Goal: Task Accomplishment & Management: Complete application form

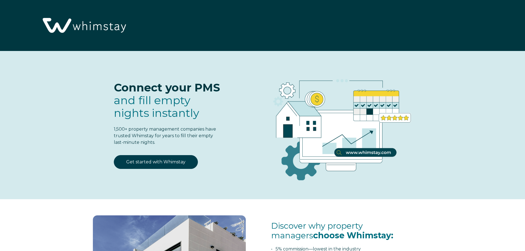
select select "US"
select select "Standard"
click at [167, 165] on link "Get started with Whimstay" at bounding box center [156, 162] width 84 height 14
select select "US"
select select "Standard"
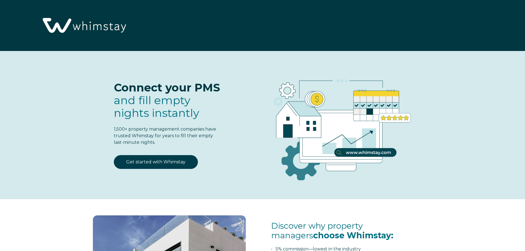
scroll to position [722, 0]
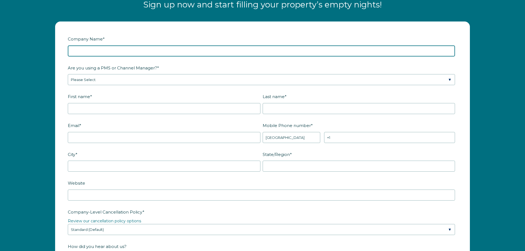
click at [206, 53] on input "Company Name *" at bounding box center [261, 50] width 387 height 11
type input "Denarius Holdings LLC"
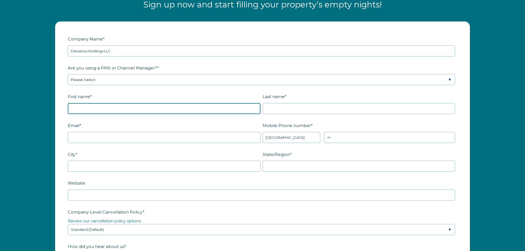
type input "[PERSON_NAME]"
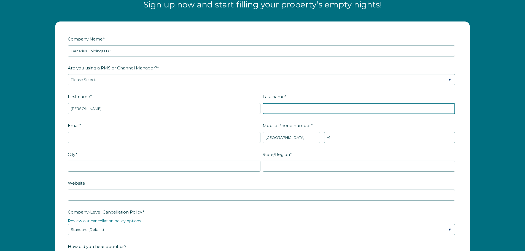
type input "Turlip"
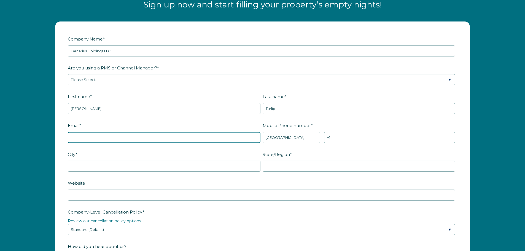
type input "[EMAIL_ADDRESS][DOMAIN_NAME]"
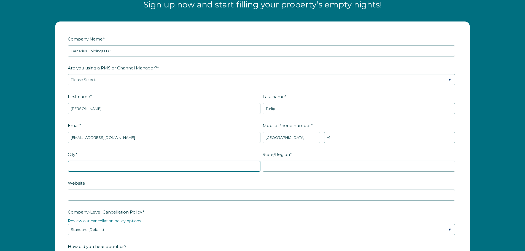
type input "[PERSON_NAME][GEOGRAPHIC_DATA]"
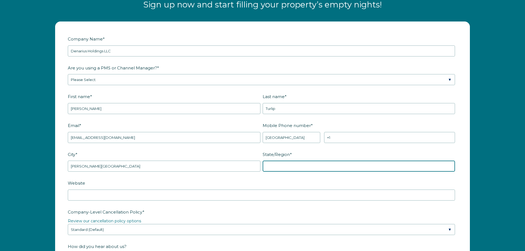
type input "NJ"
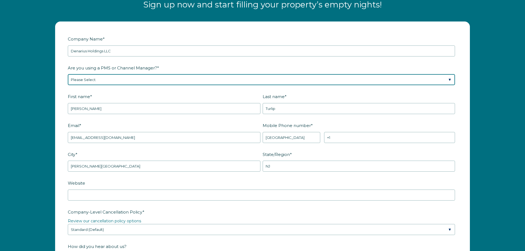
click at [168, 79] on select "Please Select Barefoot BookingPal Boost Brightside CiiRUS Escapia Guesty Hostaw…" at bounding box center [261, 79] width 387 height 11
select select "Guesty"
click at [68, 74] on select "Please Select Barefoot BookingPal Boost Brightside CiiRUS Escapia Guesty Hostaw…" at bounding box center [261, 79] width 387 height 11
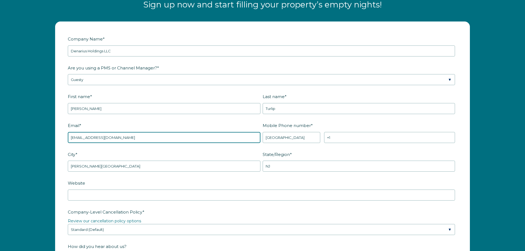
drag, startPoint x: 150, startPoint y: 136, endPoint x: 9, endPoint y: 115, distance: 142.6
click at [9, 115] on div "Company Name * Denarius Holdings LLC Are you using a PMS or Channel Manager? * …" at bounding box center [262, 228] width 525 height 425
type input "[EMAIL_ADDRESS][DOMAIN_NAME]"
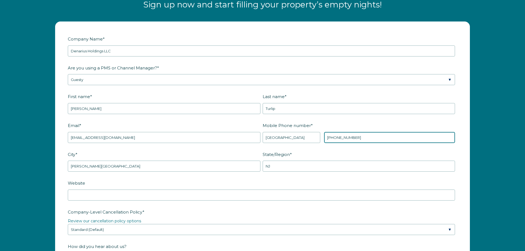
type input "[PHONE_NUMBER]"
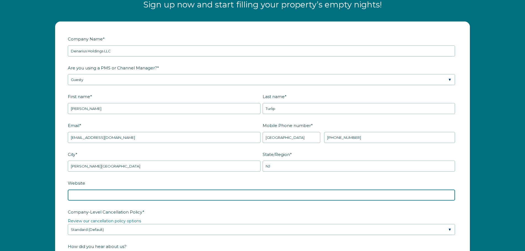
click at [83, 194] on input "Website" at bounding box center [261, 195] width 387 height 11
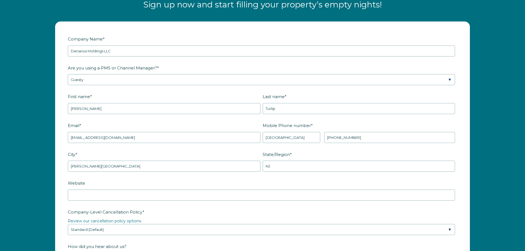
click at [61, 204] on form "Company Name * Denarius Holdings LLC Are you using a PMS or Channel Manager? * …" at bounding box center [262, 226] width 414 height 408
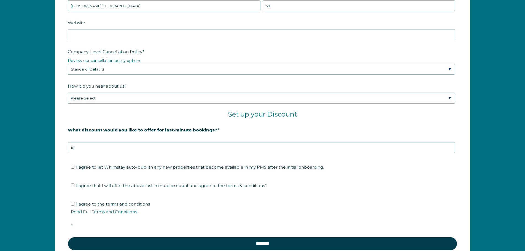
scroll to position [898, 0]
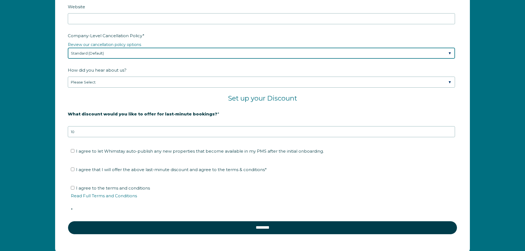
click at [91, 53] on select "Please Select Partial Standard (Default) Moderate Strict" at bounding box center [261, 53] width 387 height 11
click at [68, 48] on select "Please Select Partial Standard (Default) Moderate Strict" at bounding box center [261, 53] width 387 height 11
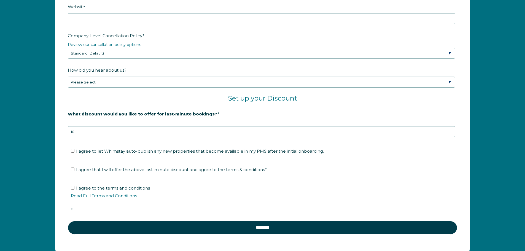
click at [58, 79] on form "Company Name * Denarius Holdings LLC Are you using a PMS or Channel Manager? * …" at bounding box center [262, 49] width 414 height 408
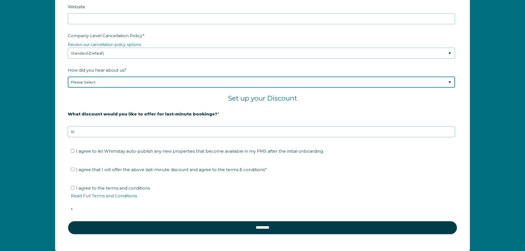
click at [83, 82] on select "Please Select Found Whimstay through a Google search Spoke to a Whimstay salesp…" at bounding box center [261, 82] width 387 height 11
select select "Podcast"
click at [68, 77] on select "Please Select Found Whimstay through a Google search Spoke to a Whimstay salesp…" at bounding box center [261, 82] width 387 height 11
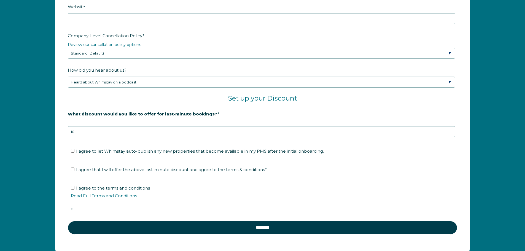
click at [88, 115] on strong "What discount would you like to offer for last-minute bookings?" at bounding box center [143, 113] width 150 height 5
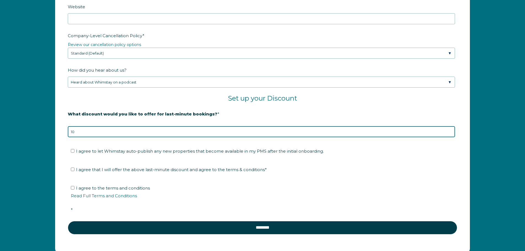
click at [88, 126] on input "10" at bounding box center [261, 131] width 387 height 11
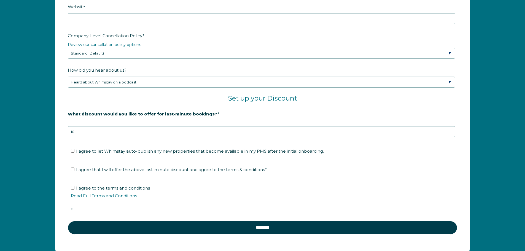
click at [60, 146] on form "Company Name * Denarius Holdings LLC Are you using a PMS or Channel Manager? * …" at bounding box center [262, 49] width 414 height 408
click at [73, 152] on input "I agree to let Whimstay auto-publish any new properties that become available i…" at bounding box center [73, 151] width 4 height 4
checkbox input "true"
click at [74, 170] on input "I agree that I will offer the above last-minute discount and agree to the terms…" at bounding box center [73, 170] width 4 height 4
checkbox input "true"
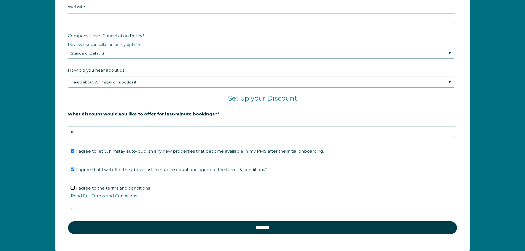
click at [72, 187] on input "I agree to the terms and conditions Read Full Terms and Conditions *" at bounding box center [73, 188] width 4 height 4
checkbox input "true"
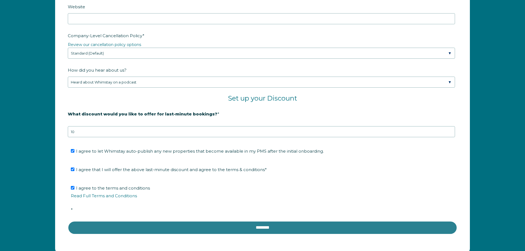
click at [257, 229] on input "********" at bounding box center [262, 227] width 389 height 13
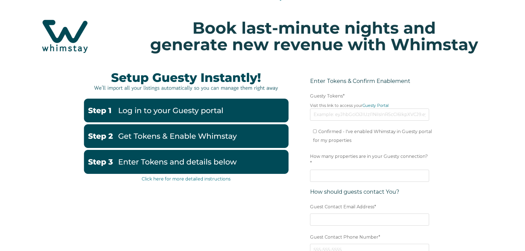
scroll to position [33, 0]
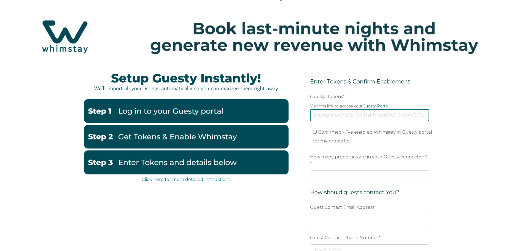
click at [336, 117] on input "Guesty Tokens *" at bounding box center [369, 115] width 119 height 12
paste input "eyJhbGciOiJIUzI1NiIsInR5cCI6IkpXVCJ9.eyJ0b2tlbklkIjoiNjhkMjg4MTY3Y2ViZjIwM2U3N2…"
type input "eyJhbGciOiJIUzI1NiIsInR5cCI6IkpXVCJ9.eyJ0b2tlbklkIjoiNjhkMjg4MTY3Y2ViZjIwM2U3N2…"
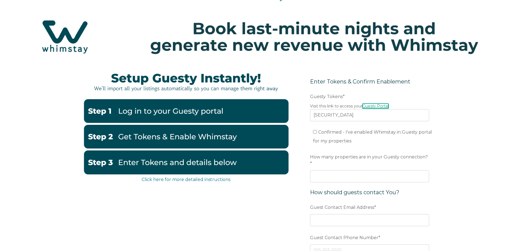
scroll to position [0, 0]
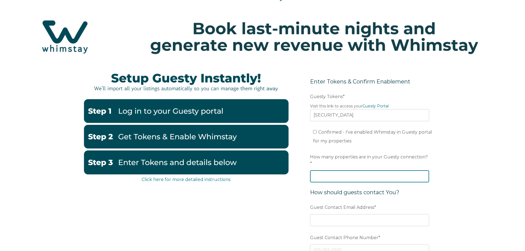
click at [317, 170] on input "How many properties are in your Guesty connection? *" at bounding box center [369, 176] width 119 height 12
type input "3"
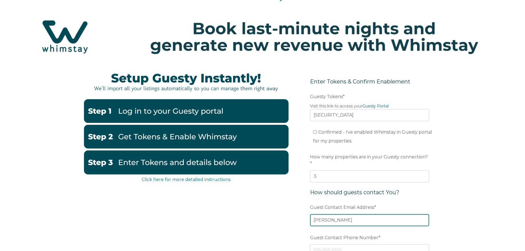
type input "[EMAIL_ADDRESS][DOMAIN_NAME]"
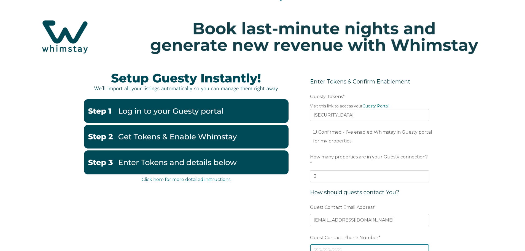
type input "9083708389"
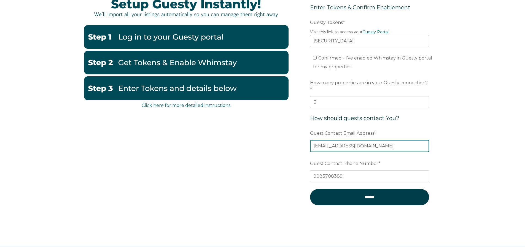
scroll to position [129, 0]
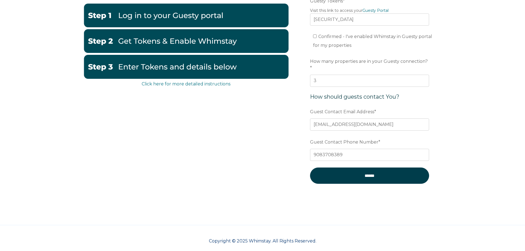
click at [380, 178] on form "Enter Tokens & Confirm Enablement Preferred language Email Guesty Tokens * Visi…" at bounding box center [370, 86] width 144 height 233
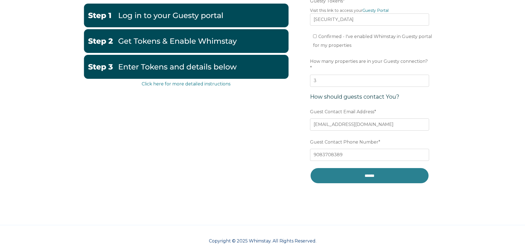
click at [371, 171] on input "******" at bounding box center [369, 176] width 119 height 16
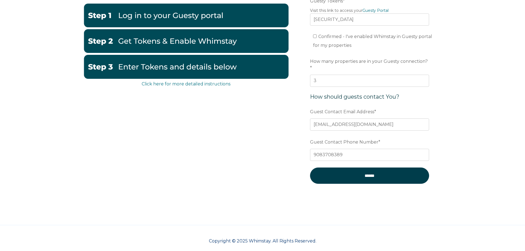
click at [313, 32] on li "Confirmed - I've enabled Whimstay in Guesty portal for my properties" at bounding box center [372, 41] width 119 height 18
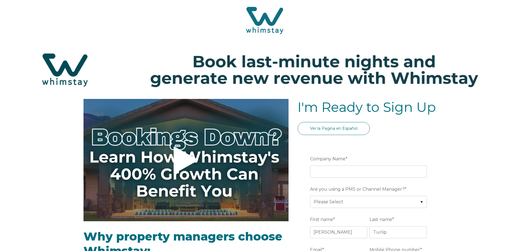
select select "US"
select select "Standard"
